Goal: Find contact information: Find contact information

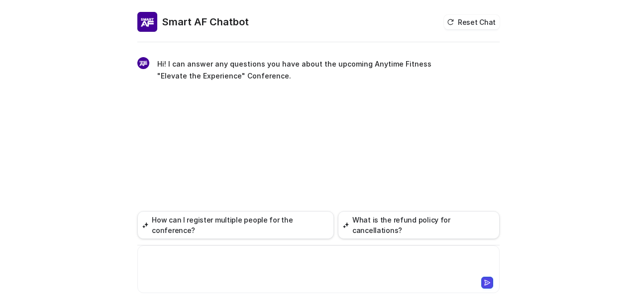
click at [224, 273] on div at bounding box center [318, 263] width 357 height 23
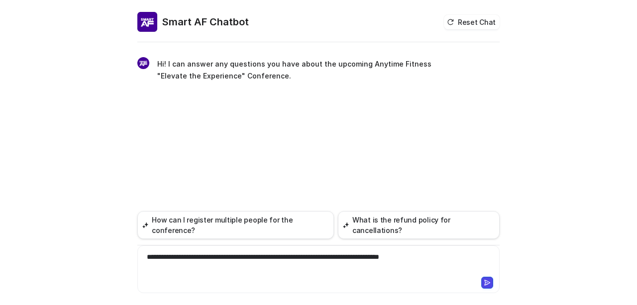
click at [486, 281] on icon at bounding box center [487, 283] width 7 height 7
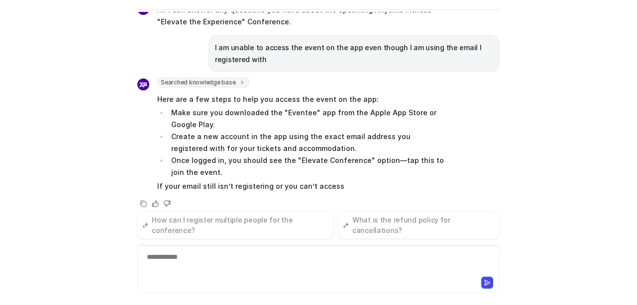
scroll to position [34, 0]
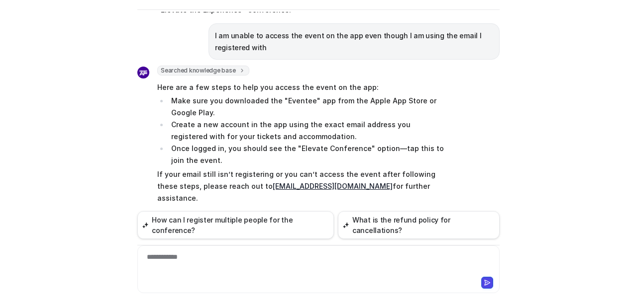
click at [327, 186] on link "[EMAIL_ADDRESS][DOMAIN_NAME]" at bounding box center [333, 186] width 120 height 8
drag, startPoint x: 361, startPoint y: 186, endPoint x: 245, endPoint y: 188, distance: 115.9
click at [245, 188] on p "If your email still isn’t registering or you can’t access the event after follo…" at bounding box center [302, 187] width 291 height 36
copy link "[EMAIL_ADDRESS][DOMAIN_NAME]"
